Goal: Information Seeking & Learning: Learn about a topic

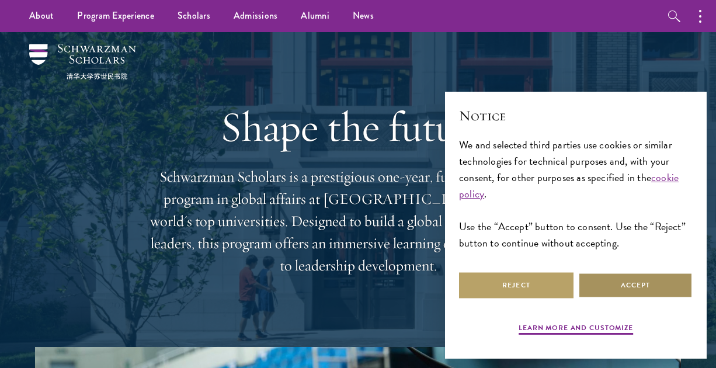
click at [638, 285] on button "Accept" at bounding box center [635, 285] width 114 height 26
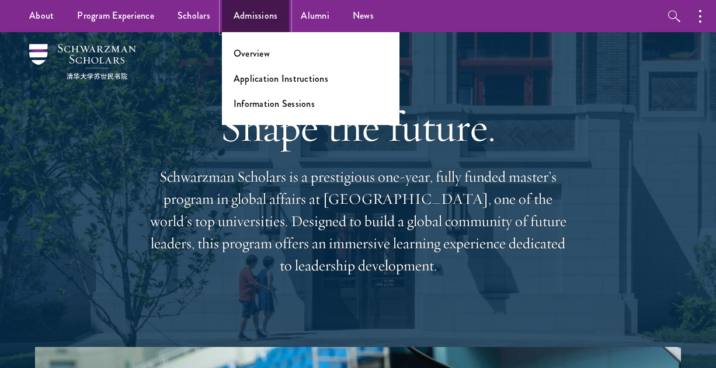
click at [247, 22] on link "Admissions" at bounding box center [256, 16] width 68 height 32
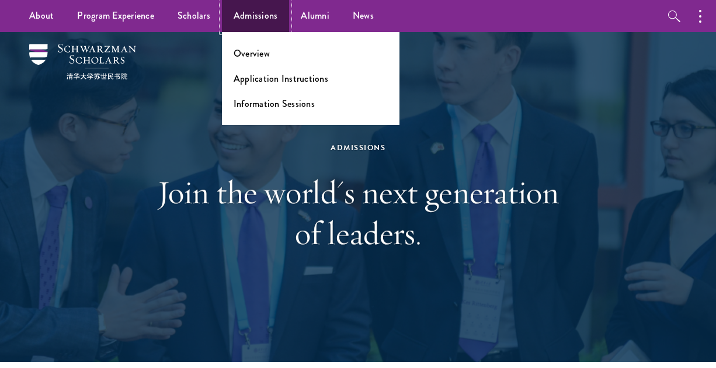
click at [249, 25] on link "Admissions" at bounding box center [256, 16] width 68 height 32
click at [245, 81] on link "Application Instructions" at bounding box center [281, 78] width 95 height 13
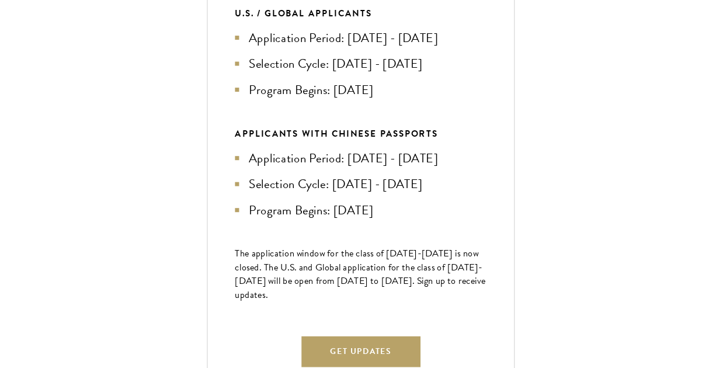
scroll to position [449, 0]
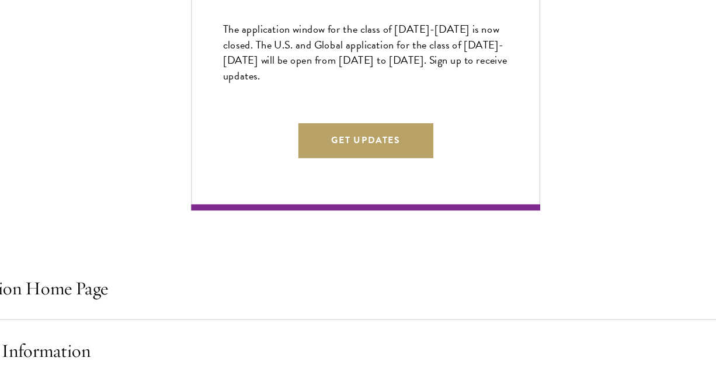
click at [326, 250] on div "Next Selection Cycle U.S. / GLOBAL APPLICANTS Application Period: Apr 2026 - Se…" at bounding box center [358, 42] width 263 height 415
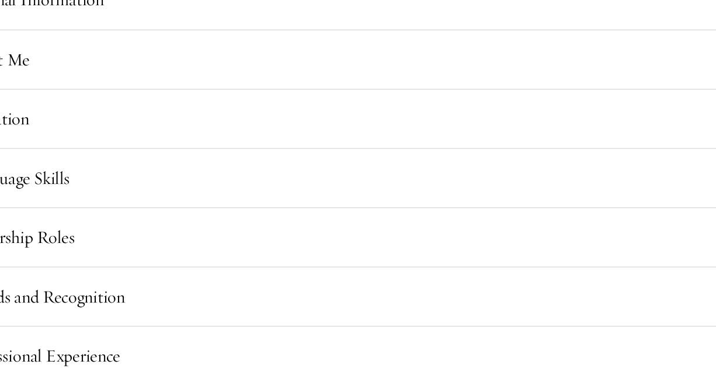
scroll to position [887, 0]
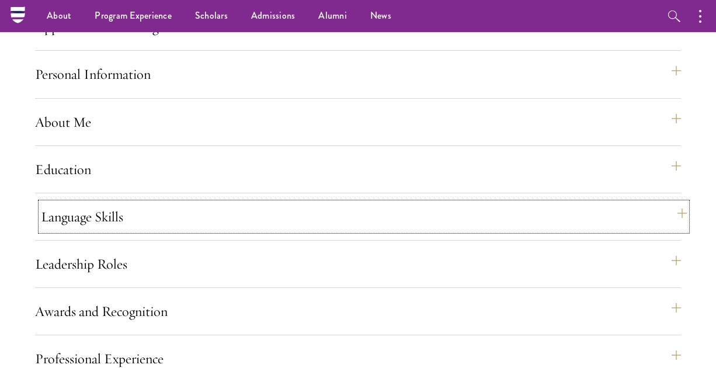
click at [324, 231] on button "Language Skills" at bounding box center [364, 217] width 646 height 28
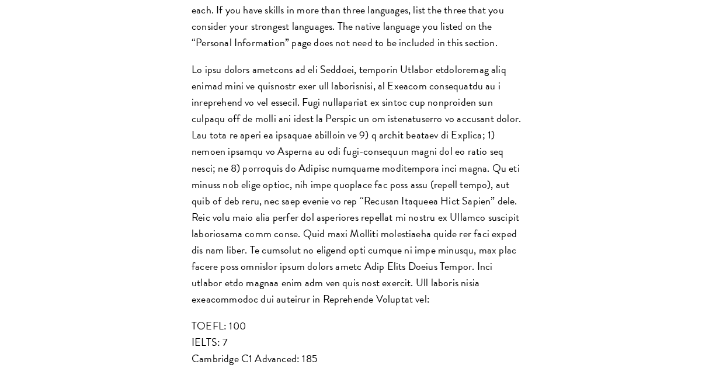
scroll to position [1161, 0]
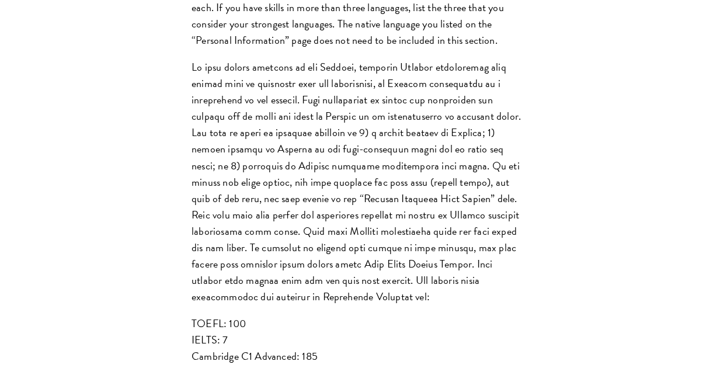
click at [387, 135] on p at bounding box center [358, 182] width 333 height 246
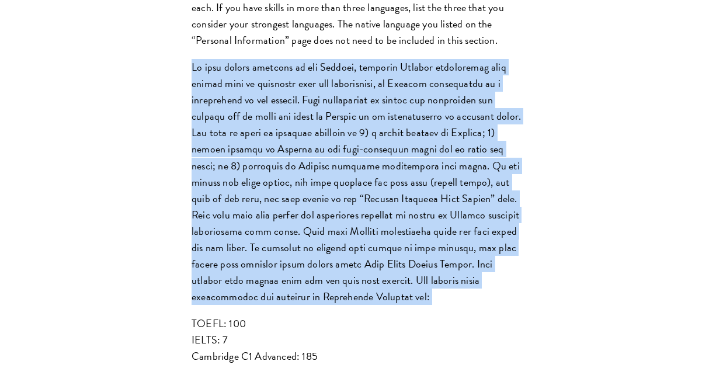
click at [374, 183] on p at bounding box center [358, 182] width 333 height 246
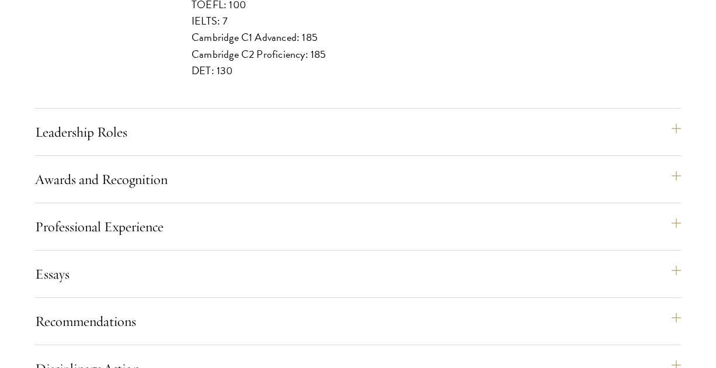
scroll to position [1500, 0]
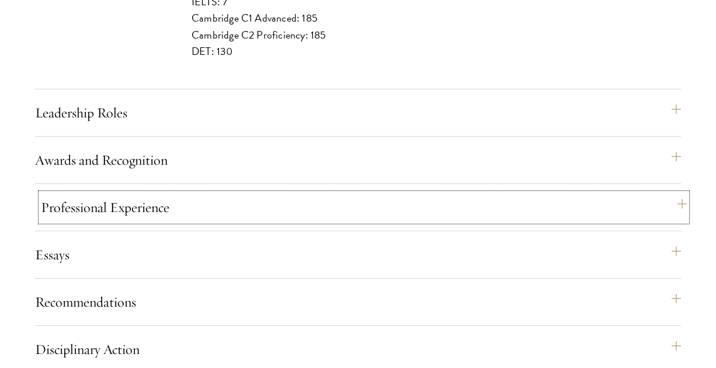
click at [339, 221] on button "Professional Experience" at bounding box center [364, 207] width 646 height 28
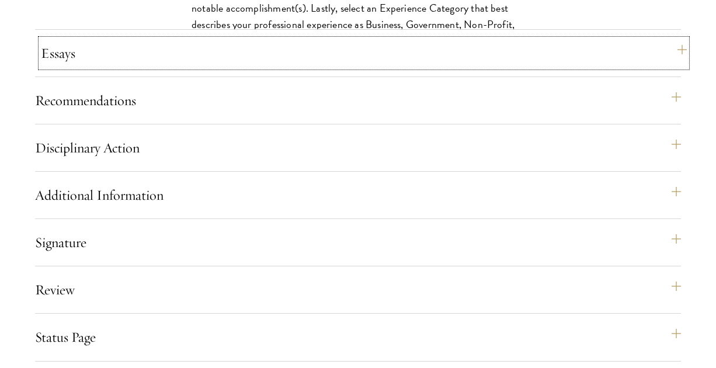
click at [337, 67] on button "Essays" at bounding box center [364, 53] width 646 height 28
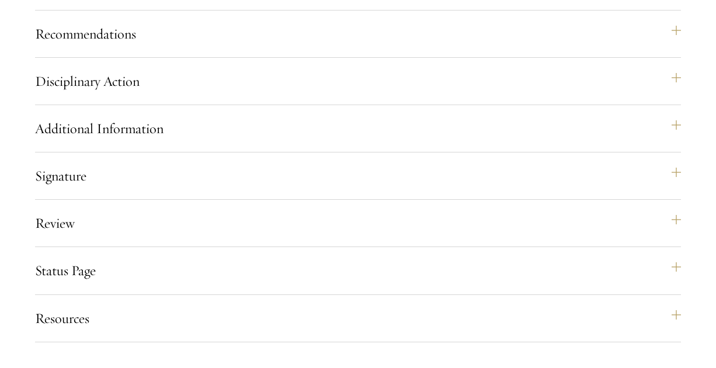
scroll to position [1612, 0]
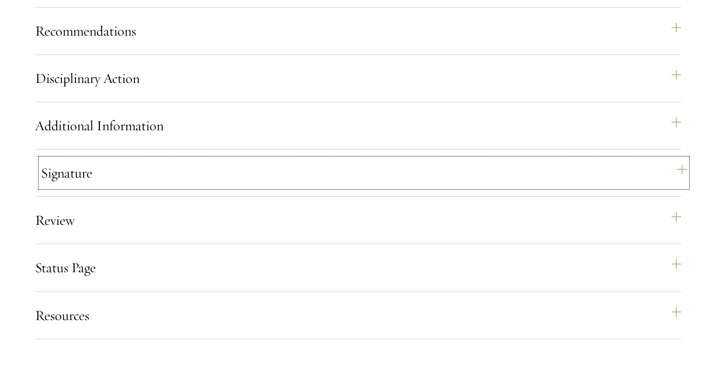
click at [279, 187] on button "Signature" at bounding box center [364, 173] width 646 height 28
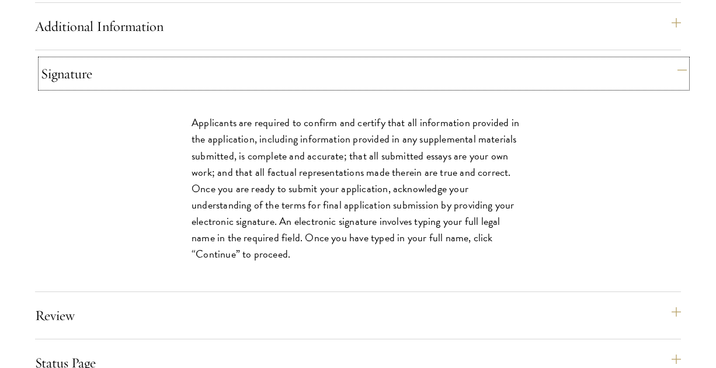
scroll to position [1549, 0]
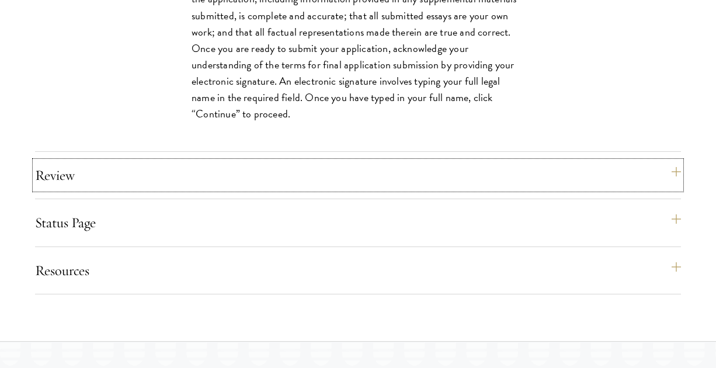
click at [279, 189] on button "Review" at bounding box center [358, 175] width 646 height 28
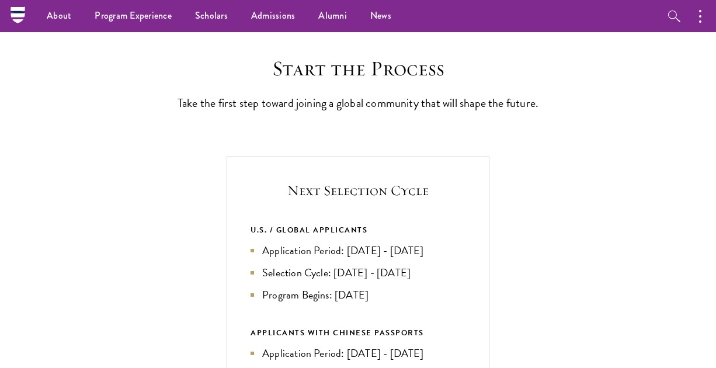
scroll to position [0, 0]
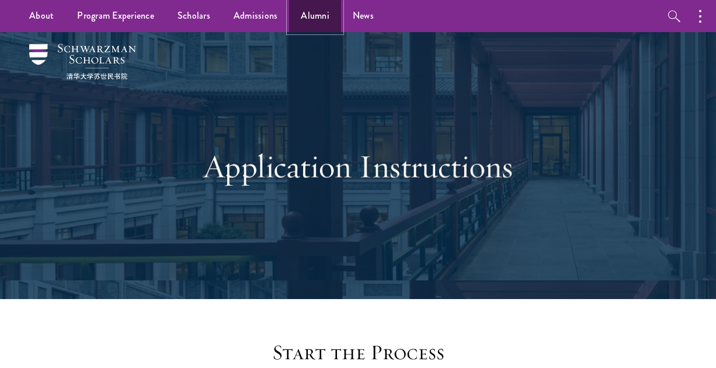
click at [293, 8] on link "Alumni" at bounding box center [315, 16] width 52 height 32
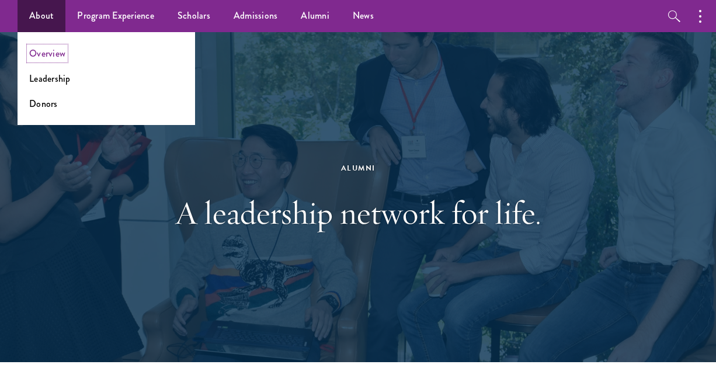
click at [43, 57] on link "Overview" at bounding box center [47, 53] width 36 height 13
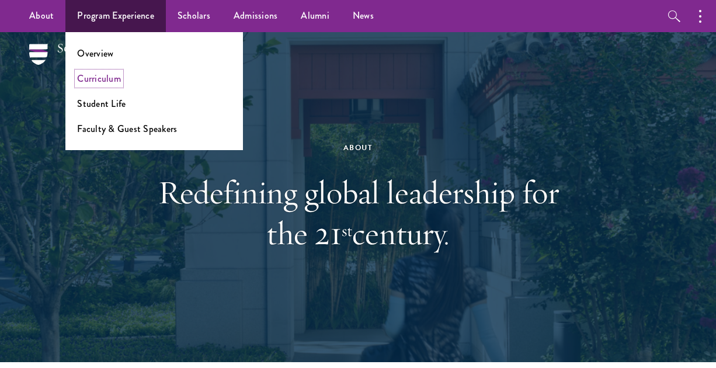
click at [83, 82] on link "Curriculum" at bounding box center [99, 78] width 44 height 13
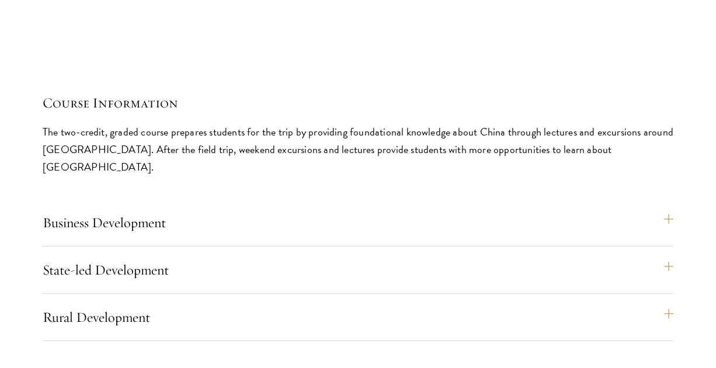
scroll to position [4946, 0]
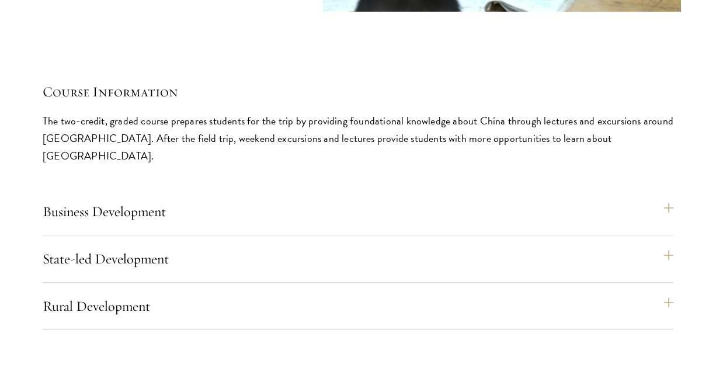
click at [178, 112] on p "The two-credit, graded course prepares students for the trip by providing found…" at bounding box center [358, 138] width 631 height 53
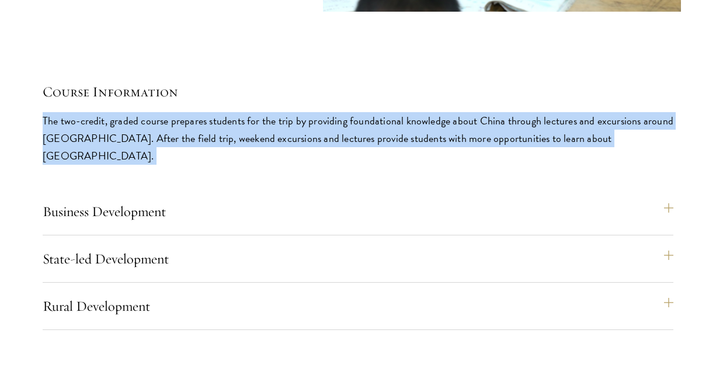
click at [178, 112] on p "The two-credit, graded course prepares students for the trip by providing found…" at bounding box center [358, 138] width 631 height 53
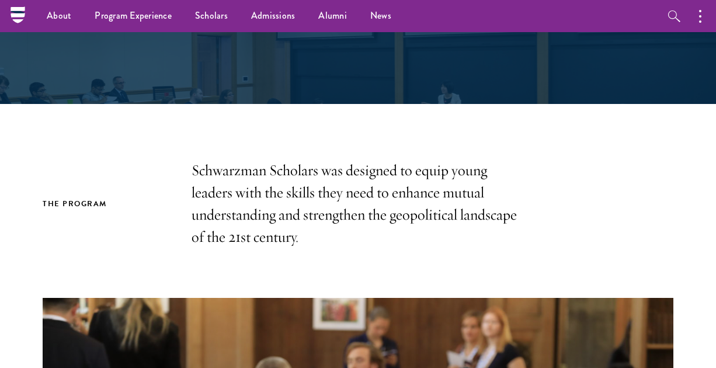
scroll to position [0, 0]
